Goal: Task Accomplishment & Management: Manage account settings

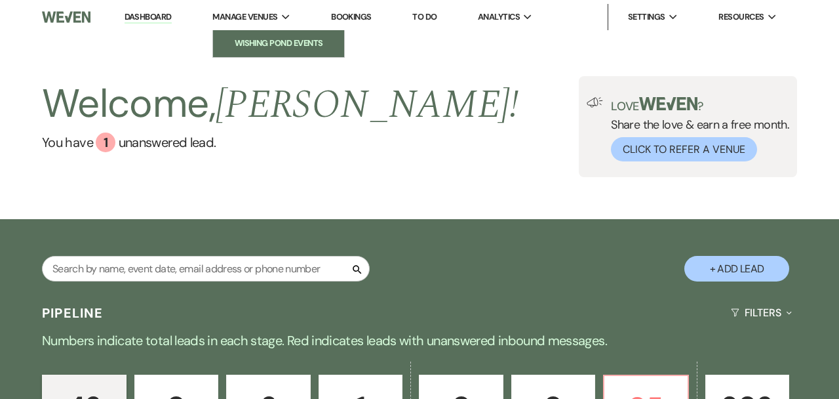
click at [265, 40] on li "Wishing Pond Events" at bounding box center [279, 43] width 118 height 13
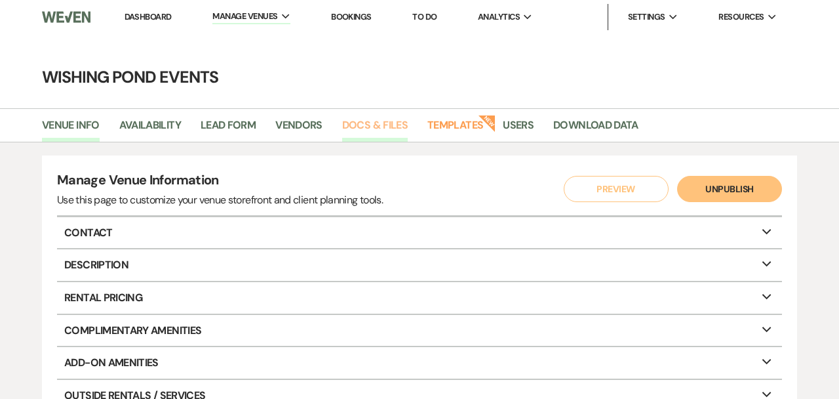
click at [385, 130] on link "Docs & Files" at bounding box center [375, 129] width 66 height 25
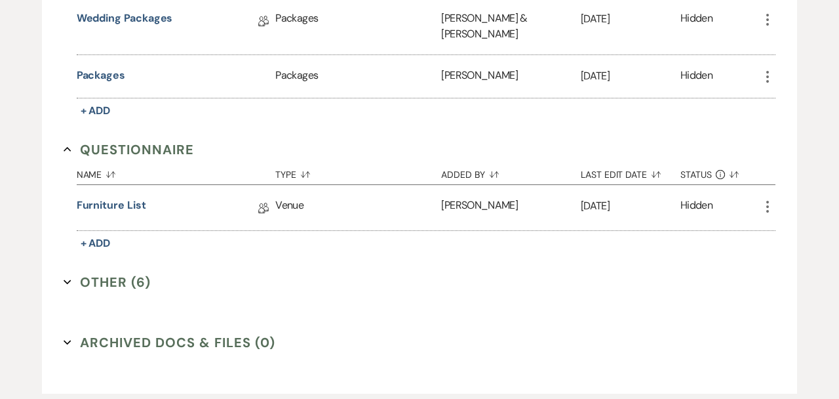
scroll to position [1139, 0]
click at [68, 277] on icon "Expand" at bounding box center [68, 281] width 8 height 8
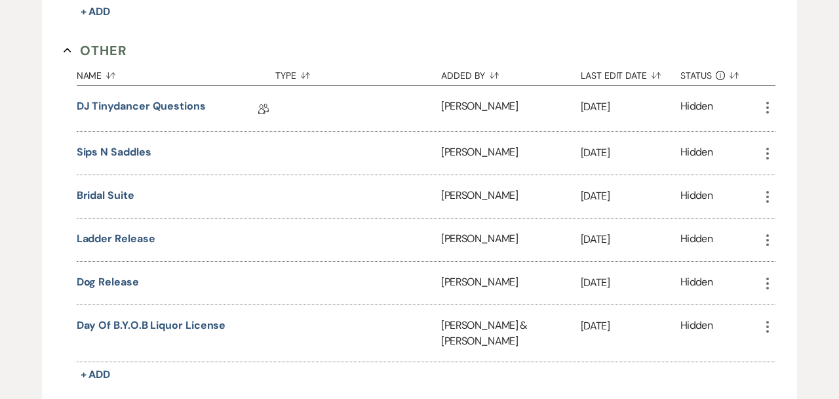
scroll to position [1371, 0]
